Goal: Task Accomplishment & Management: Use online tool/utility

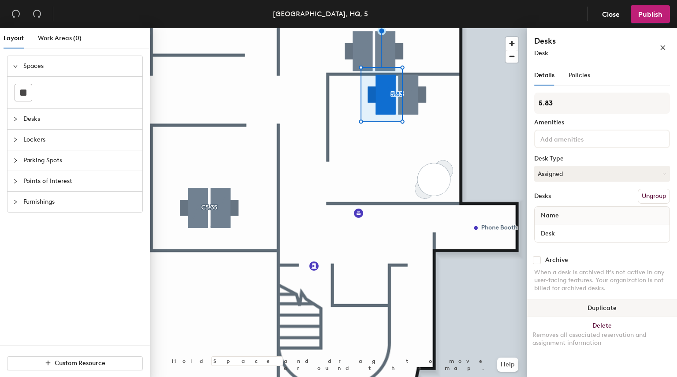
click at [595, 307] on button "Duplicate" at bounding box center [602, 308] width 150 height 18
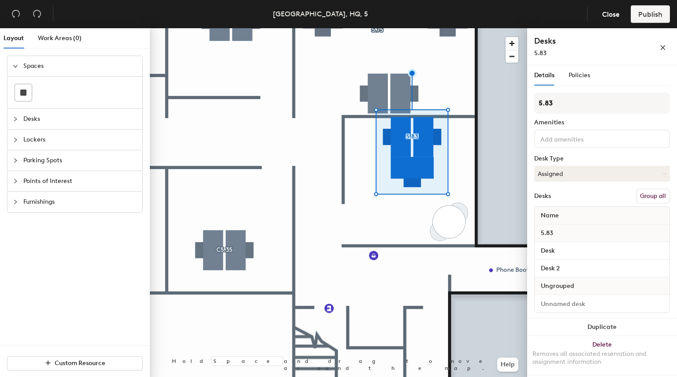
click at [637, 198] on button "Group all" at bounding box center [653, 196] width 34 height 15
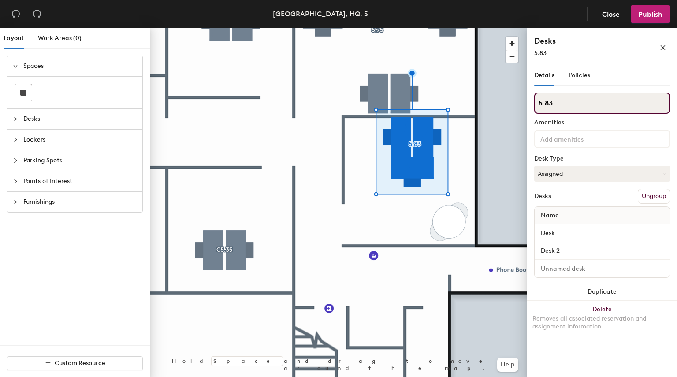
click at [594, 100] on input "5.83" at bounding box center [602, 103] width 136 height 21
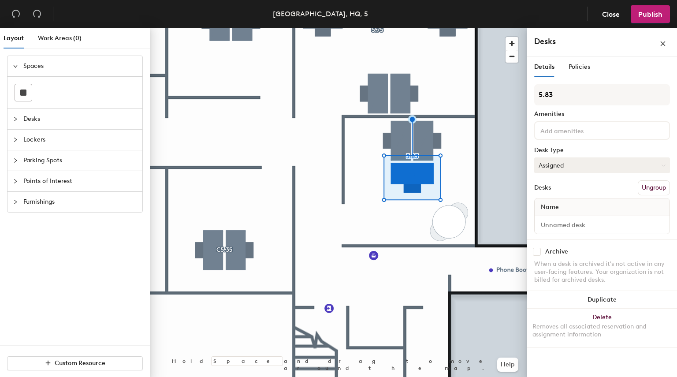
click at [618, 169] on button "Assigned" at bounding box center [602, 165] width 136 height 16
click at [586, 165] on button "Assigned" at bounding box center [602, 165] width 136 height 16
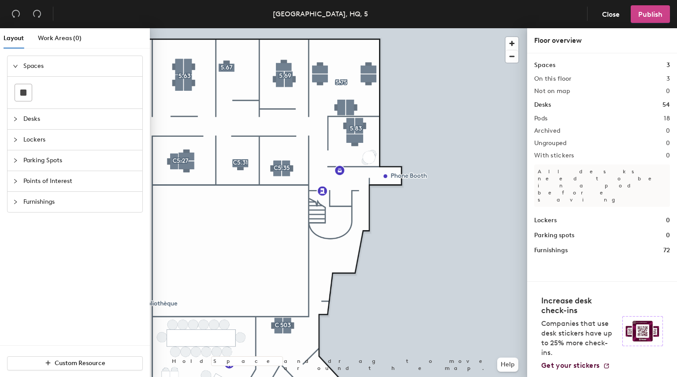
click at [653, 19] on button "Publish" at bounding box center [650, 14] width 39 height 18
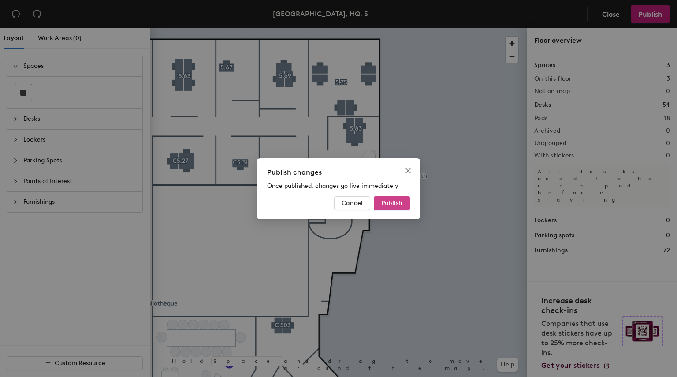
click at [392, 205] on span "Publish" at bounding box center [391, 202] width 21 height 7
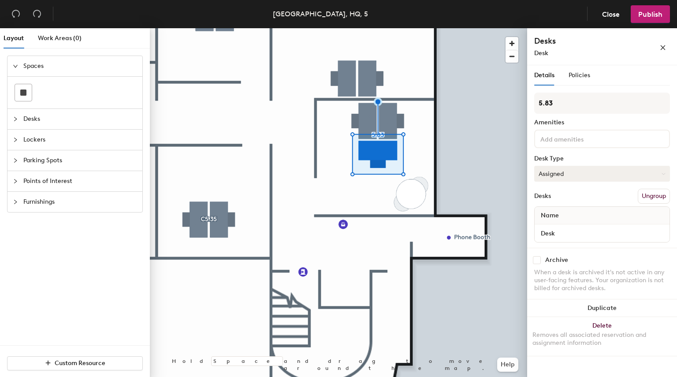
click at [560, 173] on button "Assigned" at bounding box center [602, 174] width 136 height 16
click at [570, 173] on button "Assigned" at bounding box center [602, 174] width 136 height 16
click at [579, 76] on span "Policies" at bounding box center [580, 74] width 22 height 7
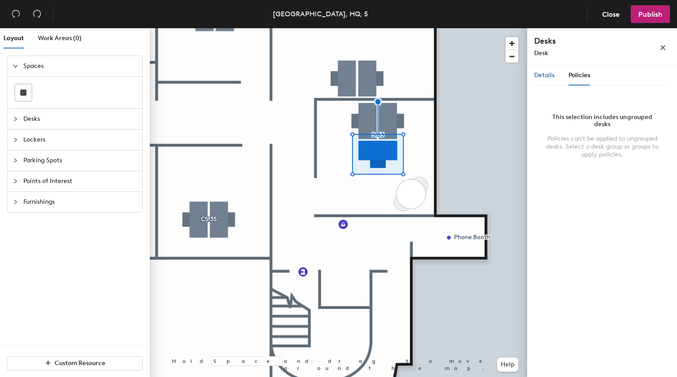
click at [541, 74] on span "Details" at bounding box center [544, 74] width 20 height 7
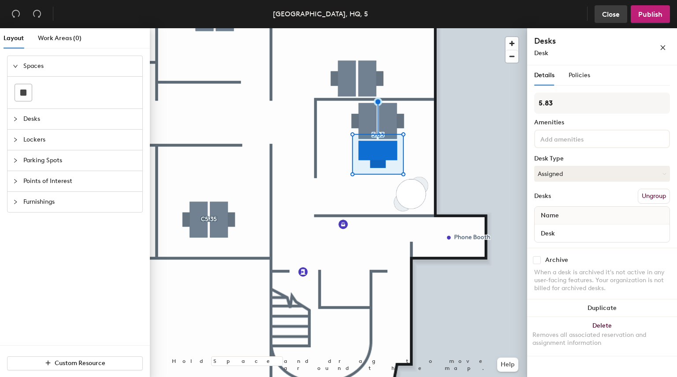
click at [609, 19] on button "Close" at bounding box center [611, 14] width 33 height 18
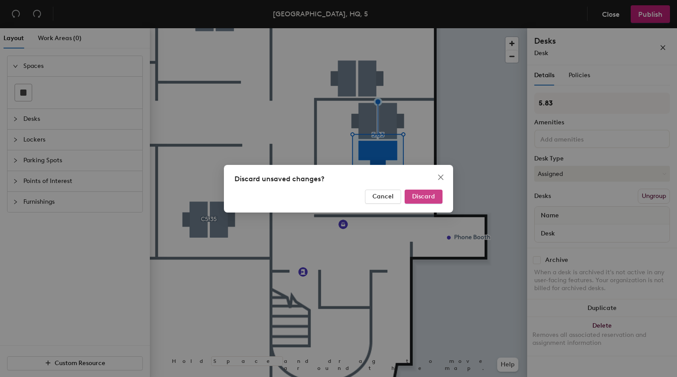
click at [437, 198] on button "Discard" at bounding box center [424, 197] width 38 height 14
